Goal: Information Seeking & Learning: Find specific fact

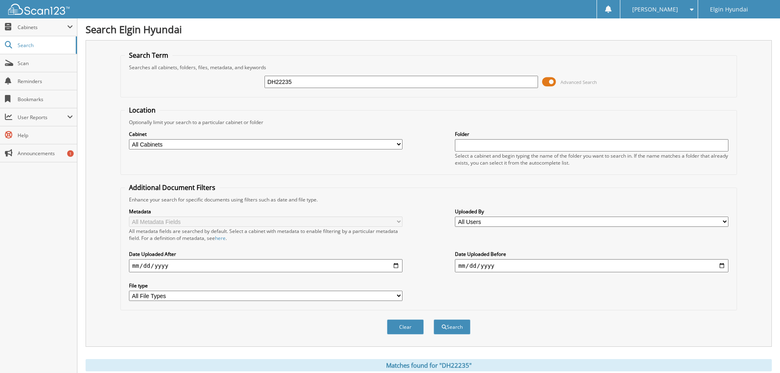
drag, startPoint x: 221, startPoint y: 83, endPoint x: 423, endPoint y: 67, distance: 202.0
click at [148, 85] on div "DH22235 Advanced Search" at bounding box center [428, 82] width 607 height 22
paste input "3373"
type input "DH23373"
click at [457, 325] on button "Search" at bounding box center [451, 326] width 37 height 15
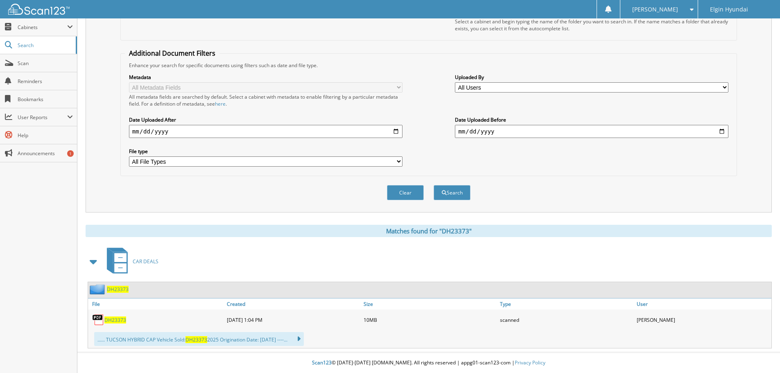
click at [119, 320] on span "DH23373" at bounding box center [115, 319] width 22 height 7
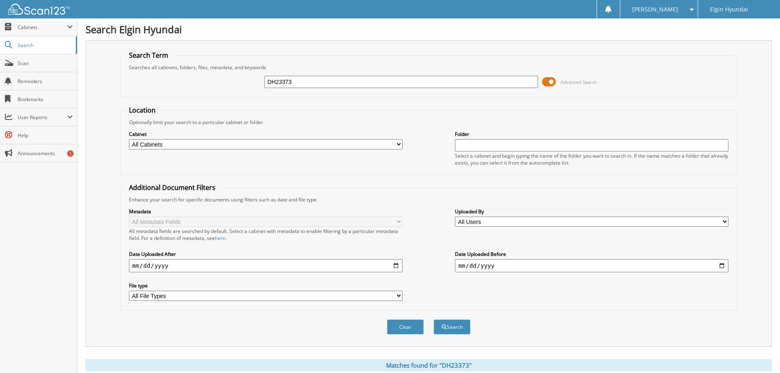
paste input "2235"
drag, startPoint x: 318, startPoint y: 84, endPoint x: 160, endPoint y: 89, distance: 158.8
click at [160, 89] on div "DH23373 Advanced Search" at bounding box center [428, 82] width 607 height 22
type input "DH22235"
click at [444, 326] on span "submit" at bounding box center [444, 327] width 5 height 5
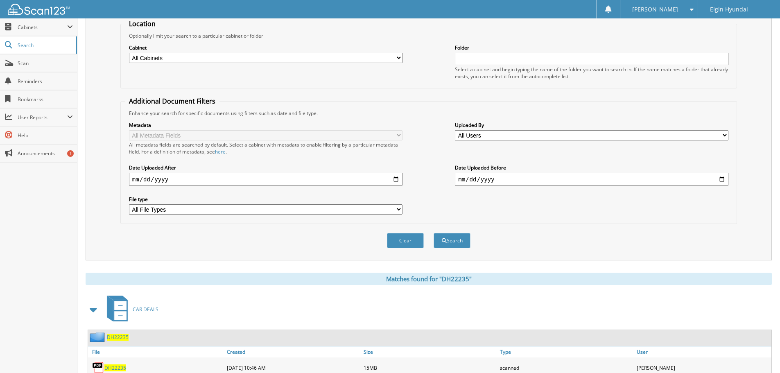
scroll to position [237, 0]
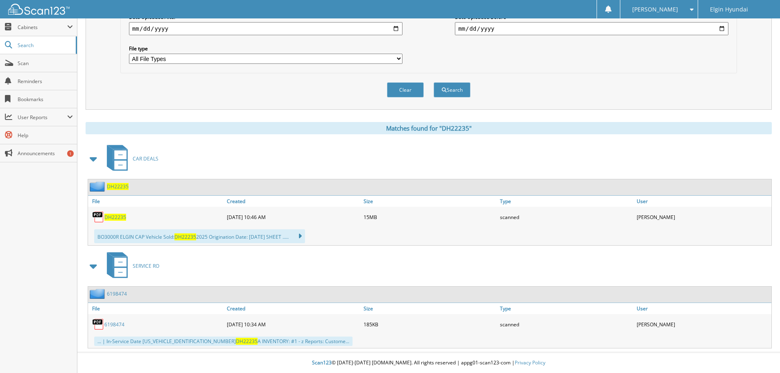
click at [119, 218] on span "DH22235" at bounding box center [115, 217] width 22 height 7
